Goal: Find specific page/section: Find specific page/section

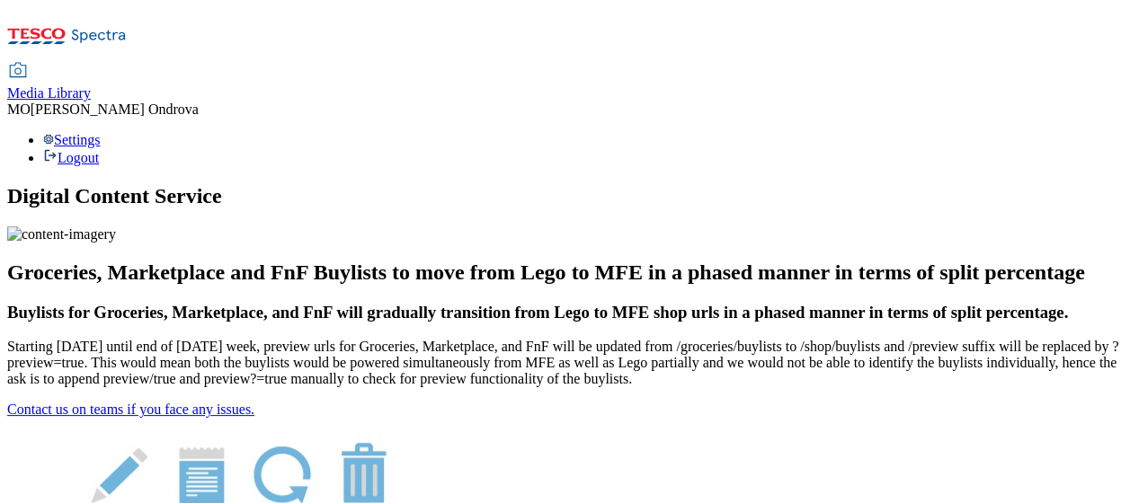
click at [91, 85] on span "Media Library" at bounding box center [49, 92] width 84 height 15
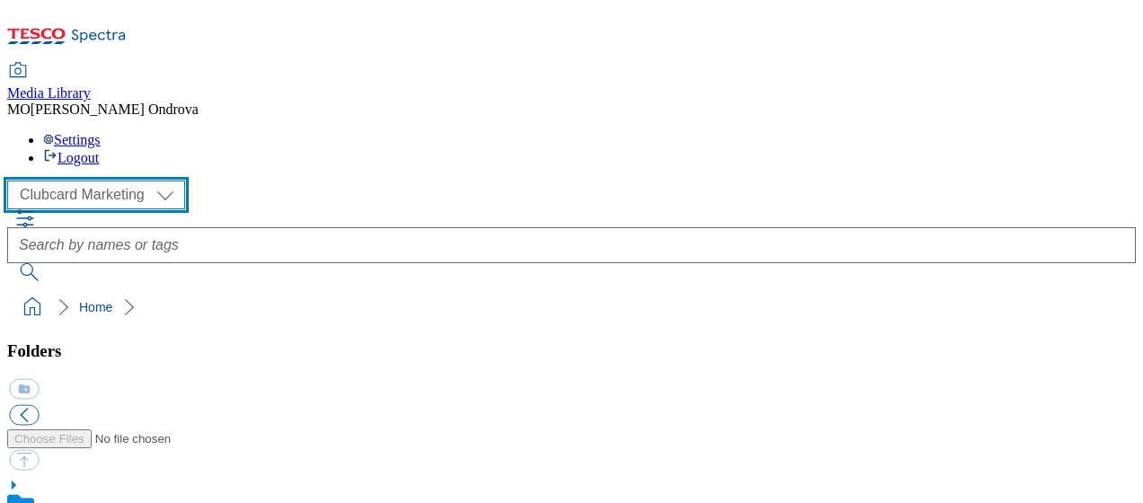
click at [159, 181] on select "Clubcard Marketing MCA CZ MCA HU MCA SK" at bounding box center [96, 195] width 178 height 29
select select "flare-mca-sk"
click at [13, 181] on select "Clubcard Marketing MCA CZ MCA HU MCA SK" at bounding box center [96, 195] width 178 height 29
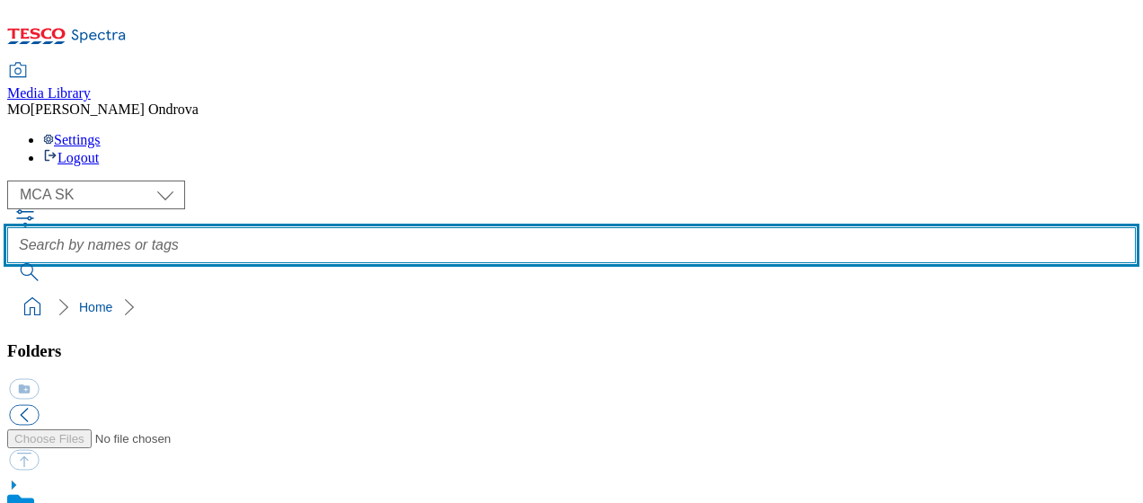
click at [487, 227] on input "text" at bounding box center [571, 245] width 1129 height 36
type input "q28_7005"
click at [7, 263] on button "submit" at bounding box center [30, 272] width 47 height 18
